Goal: Task Accomplishment & Management: Complete application form

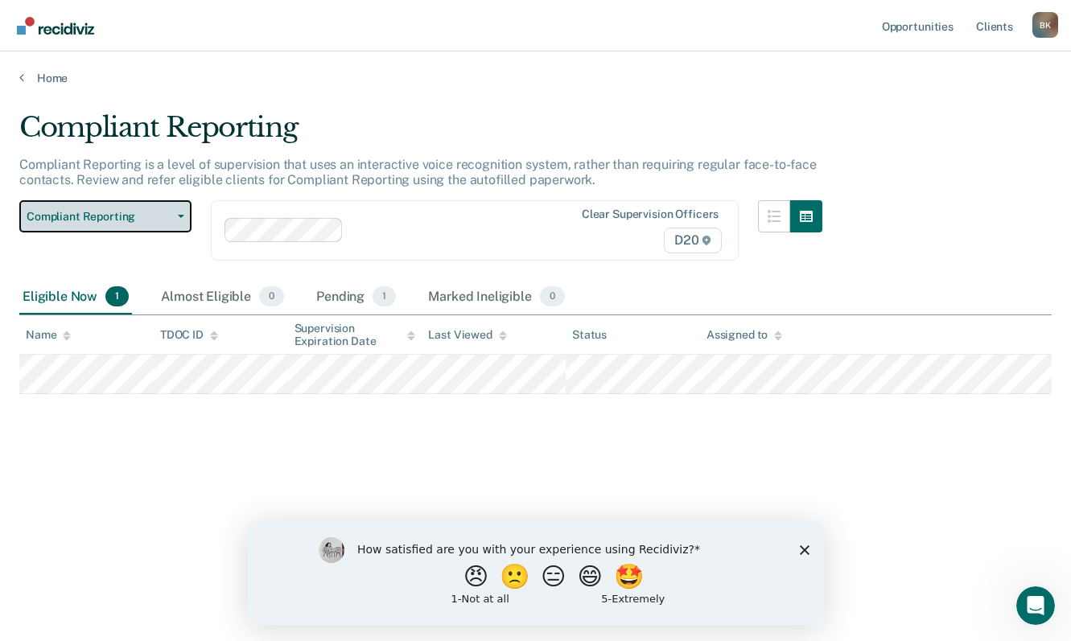
click at [179, 210] on button "Compliant Reporting" at bounding box center [105, 216] width 172 height 32
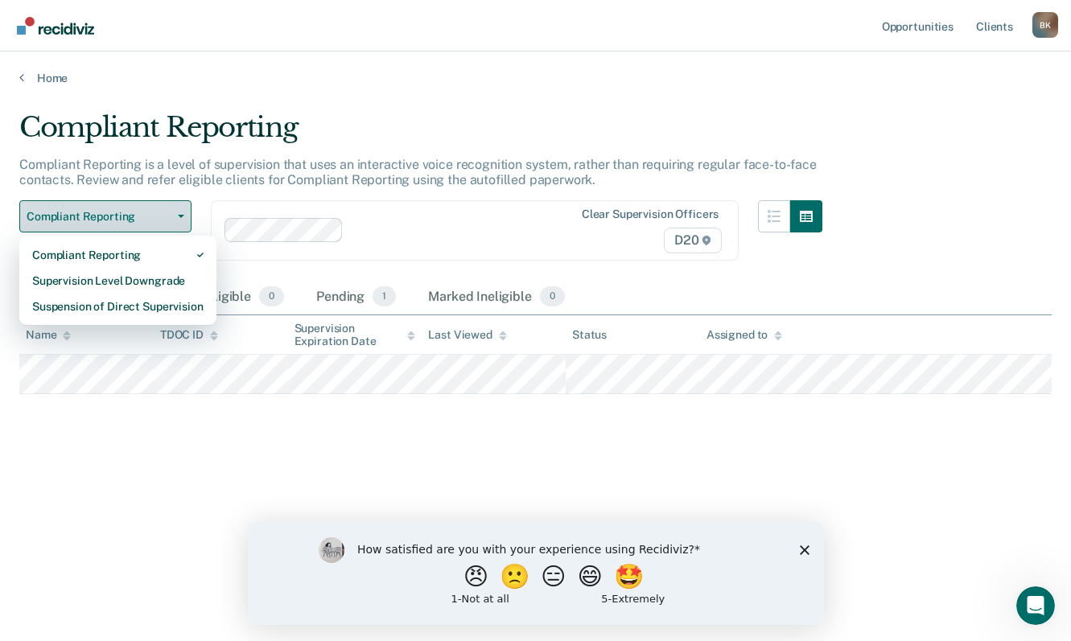
click at [176, 208] on button "Compliant Reporting" at bounding box center [105, 216] width 172 height 32
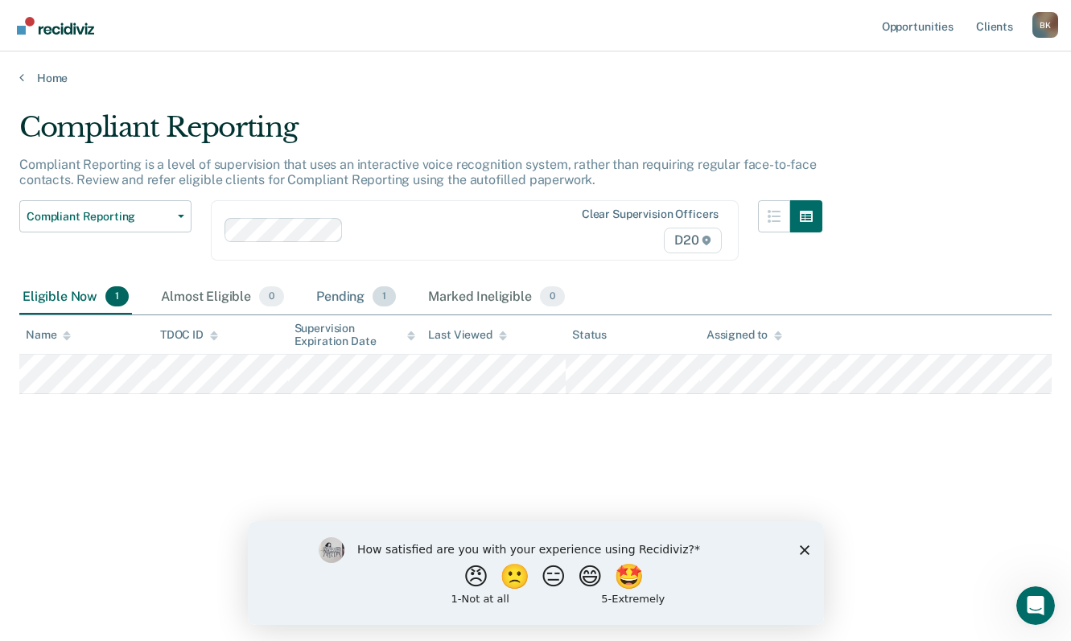
click at [357, 298] on div "Pending 1" at bounding box center [356, 297] width 86 height 35
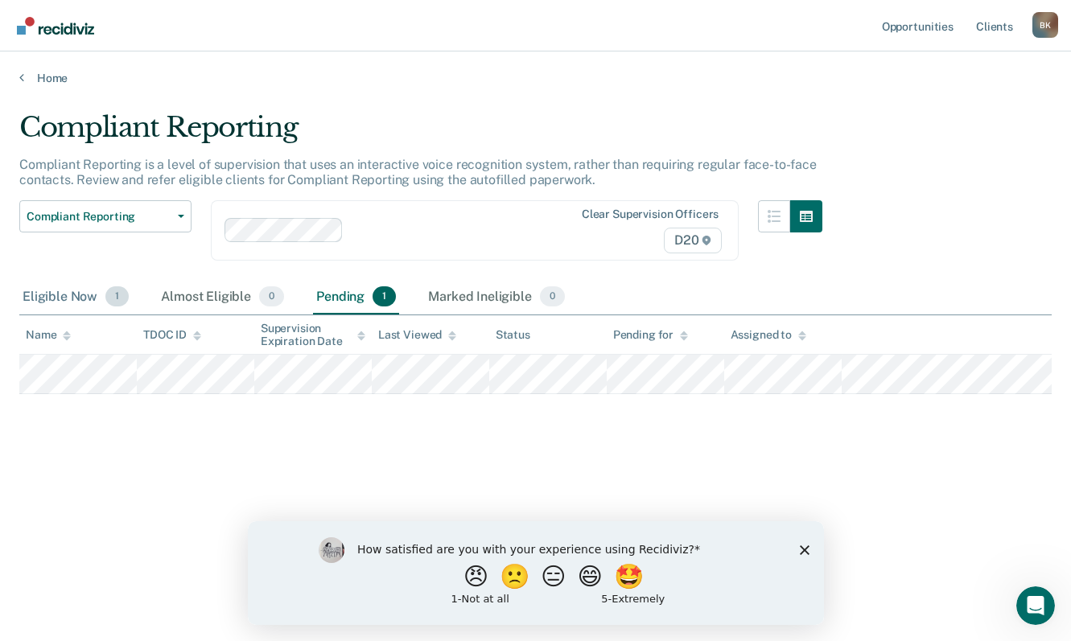
click at [89, 294] on div "Eligible Now 1" at bounding box center [75, 297] width 113 height 35
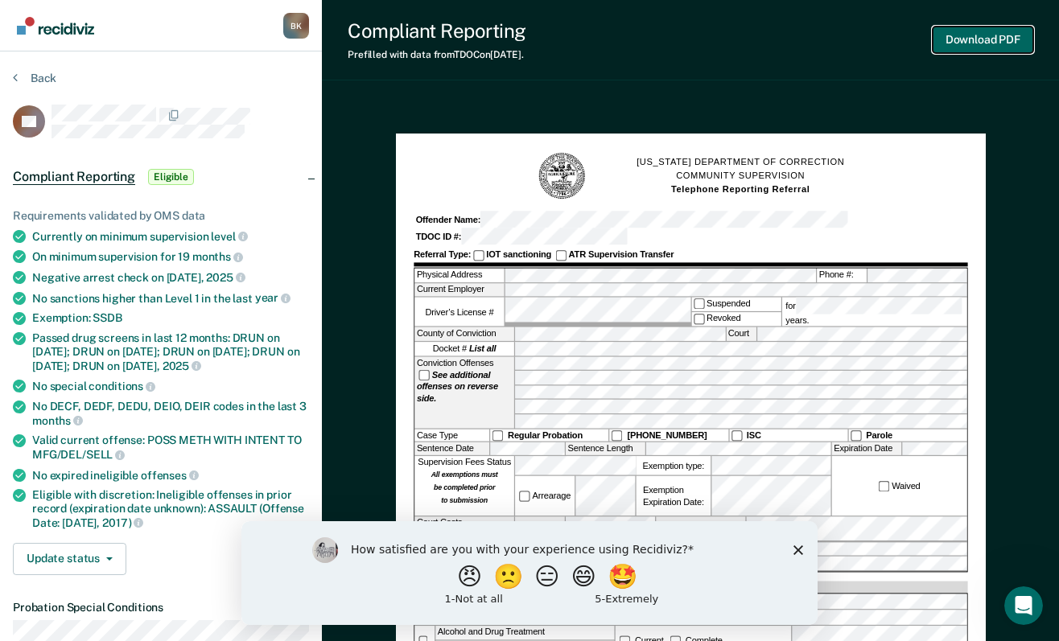
click at [980, 34] on button "Download PDF" at bounding box center [983, 40] width 101 height 27
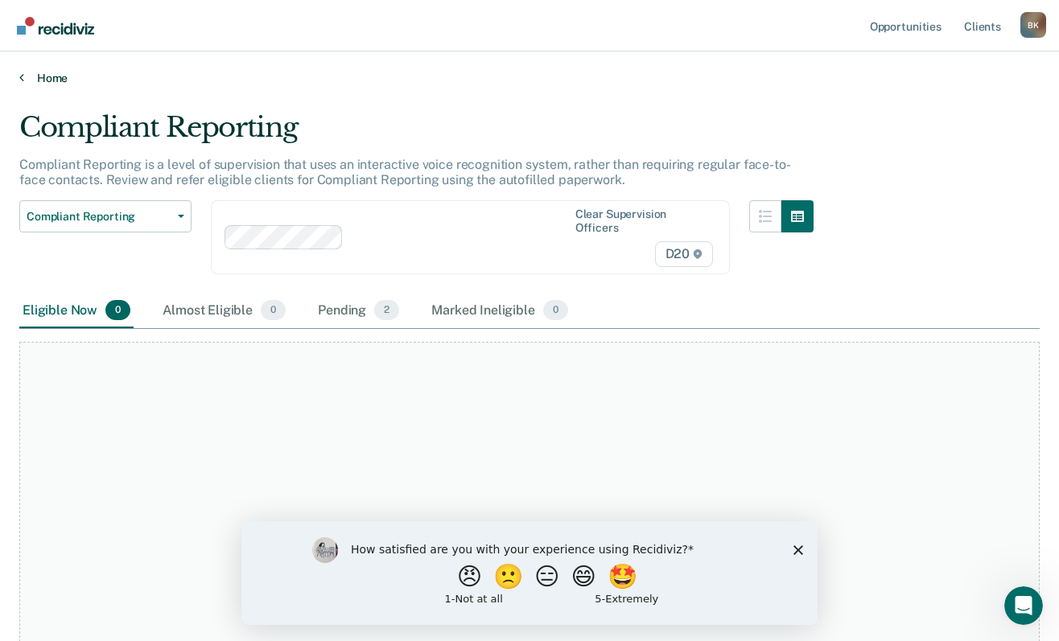
click at [39, 77] on link "Home" at bounding box center [529, 78] width 1021 height 14
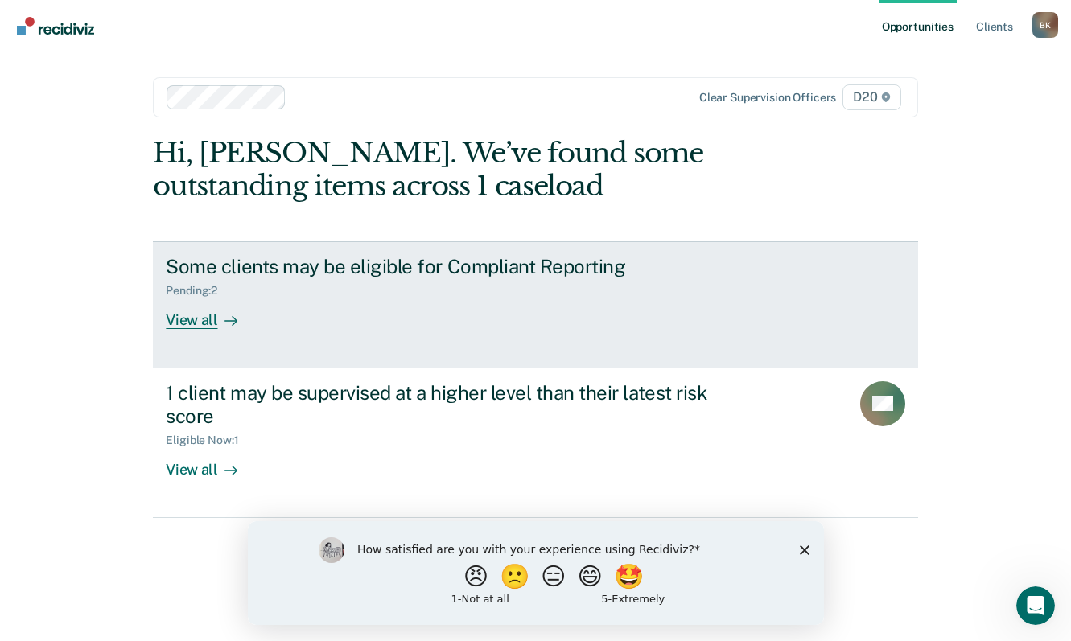
click at [186, 319] on div "View all" at bounding box center [211, 313] width 90 height 31
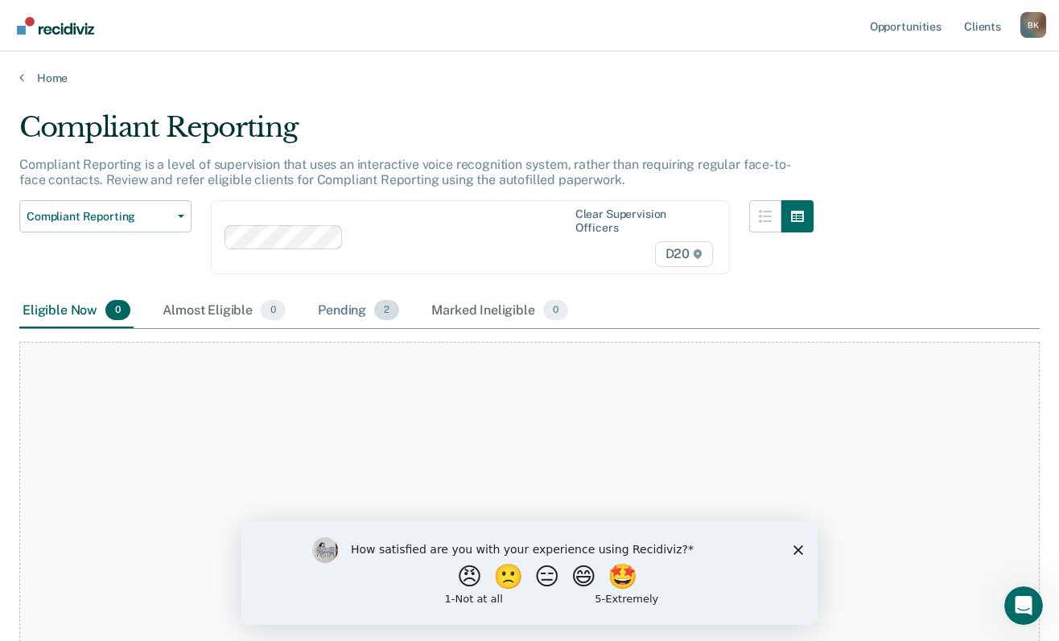
click at [347, 297] on div "Pending 2" at bounding box center [359, 311] width 88 height 35
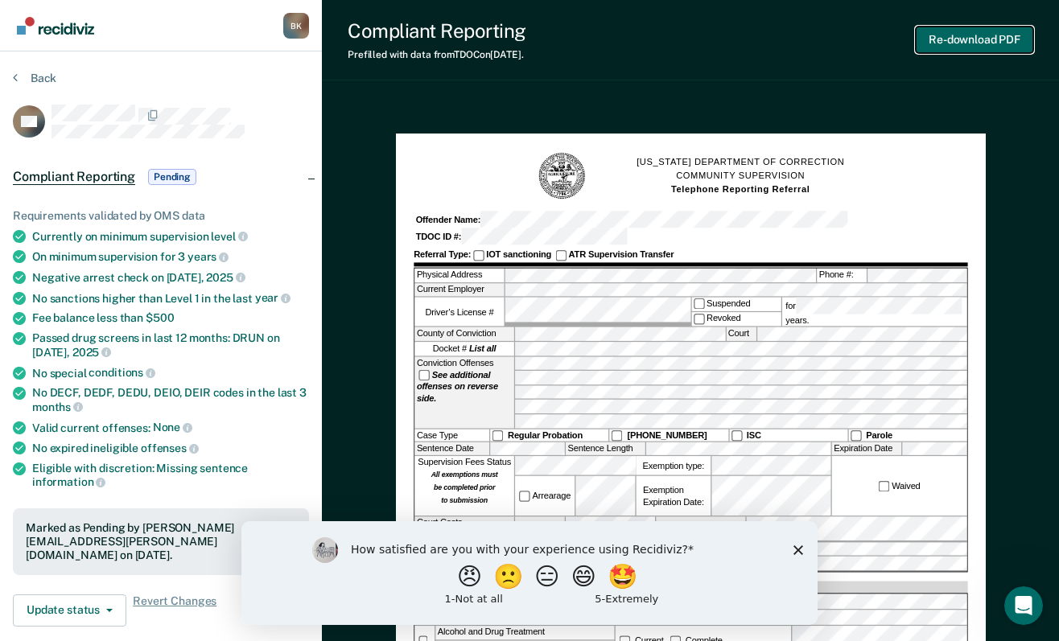
click at [956, 37] on button "Re-download PDF" at bounding box center [975, 40] width 118 height 27
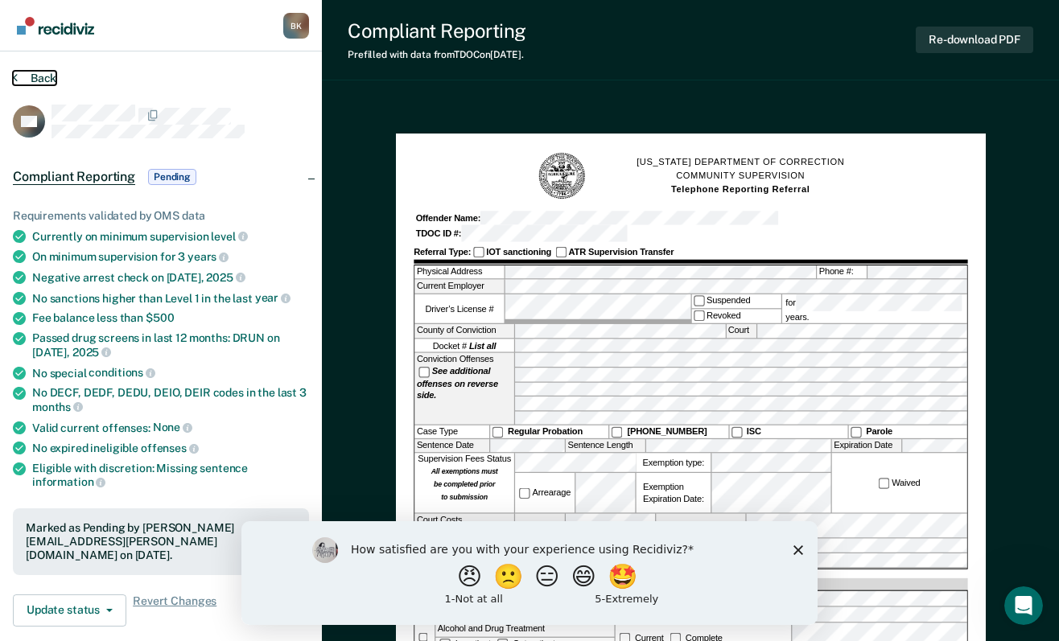
click at [44, 74] on button "Back" at bounding box center [34, 78] width 43 height 14
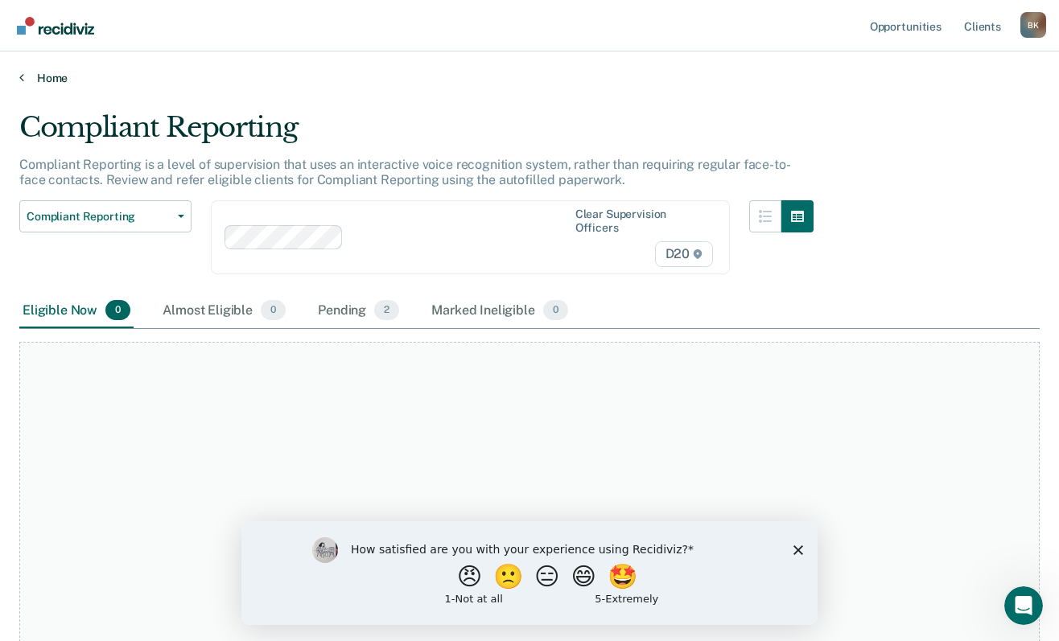
click at [46, 72] on link "Home" at bounding box center [529, 78] width 1021 height 14
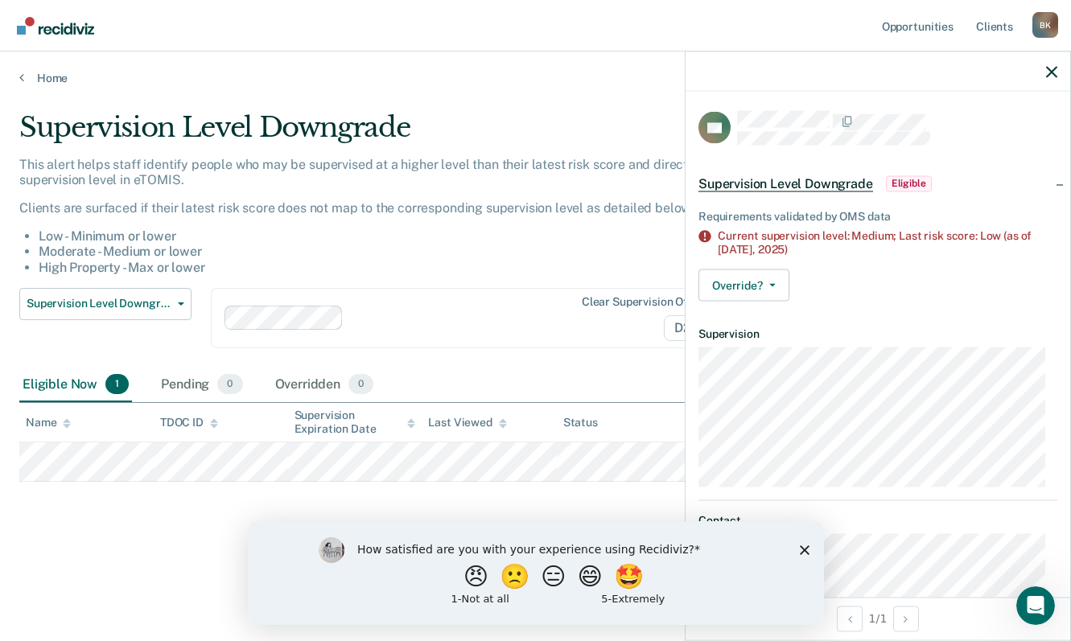
click at [168, 569] on div "Supervision Level Downgrade This alert helps staff identify people who may be s…" at bounding box center [535, 341] width 1033 height 461
click at [46, 74] on link "Home" at bounding box center [535, 78] width 1033 height 14
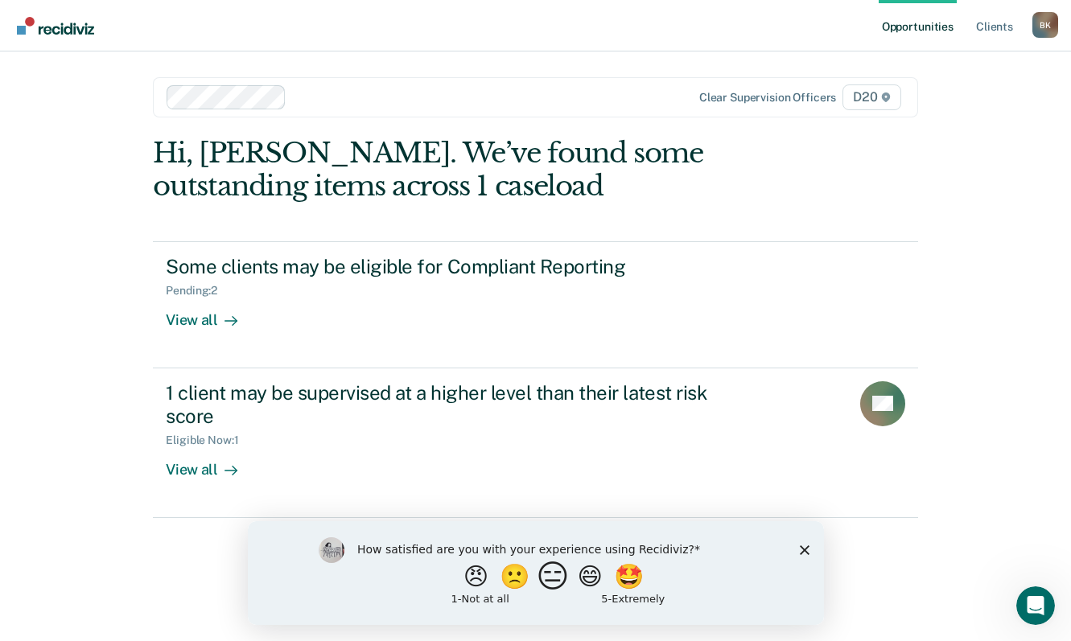
click at [556, 572] on button "😑" at bounding box center [555, 576] width 38 height 32
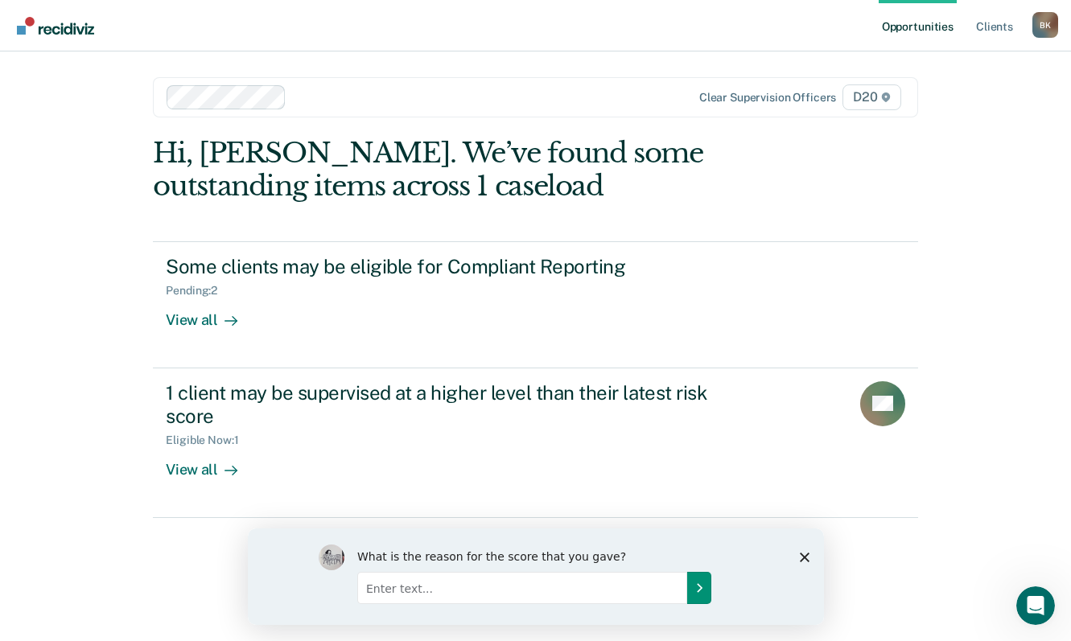
click at [701, 586] on icon "Submit your response" at bounding box center [698, 587] width 13 height 13
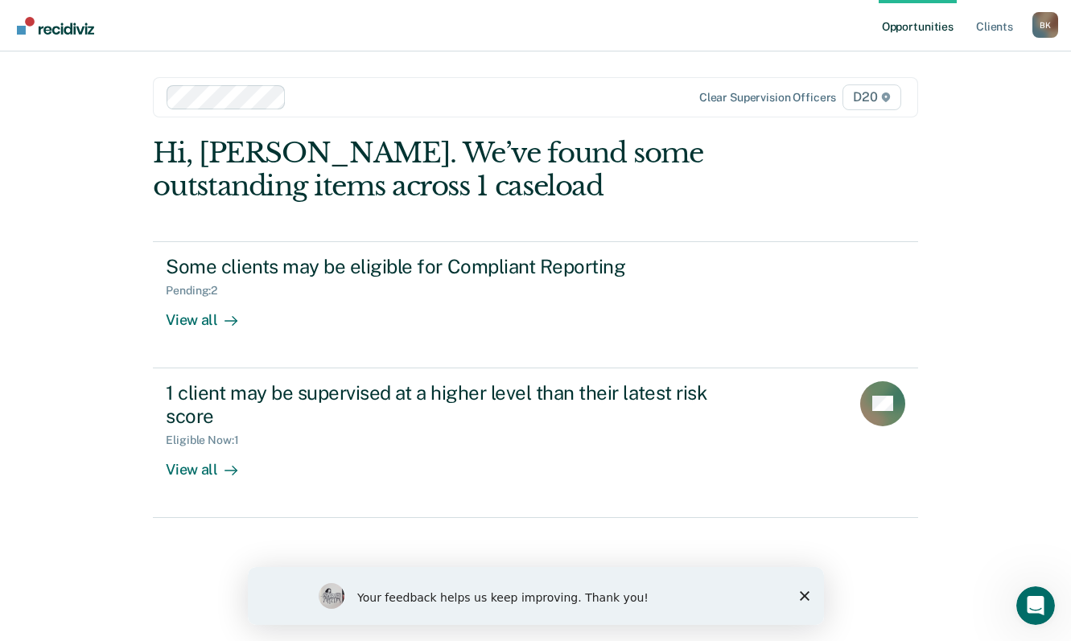
click at [802, 596] on icon "Close survey" at bounding box center [804, 597] width 10 height 10
